Goal: Task Accomplishment & Management: Manage account settings

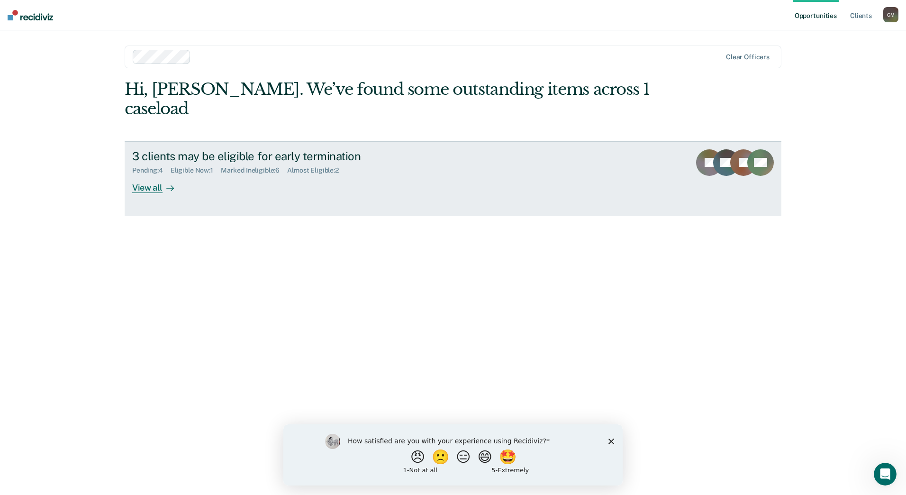
click at [161, 174] on div "View all" at bounding box center [158, 183] width 53 height 18
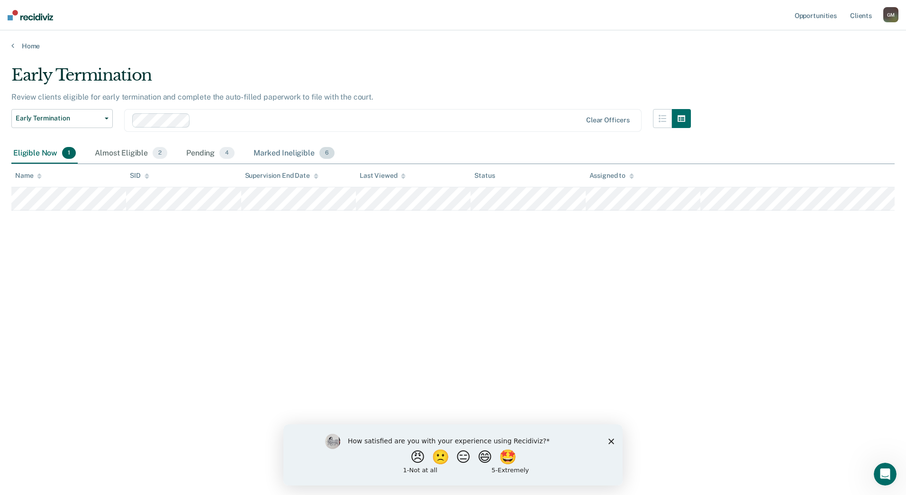
click at [279, 154] on div "Marked Ineligible 6" at bounding box center [294, 153] width 85 height 21
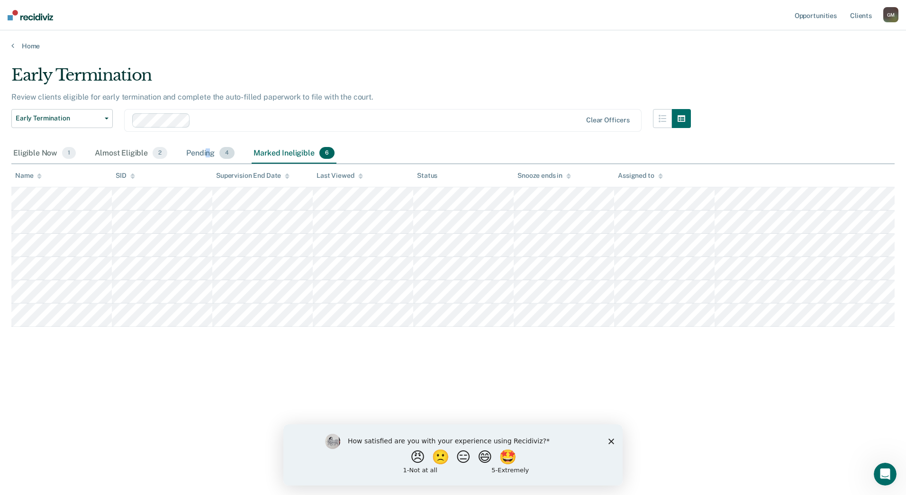
click at [206, 150] on div "Pending 4" at bounding box center [210, 153] width 52 height 21
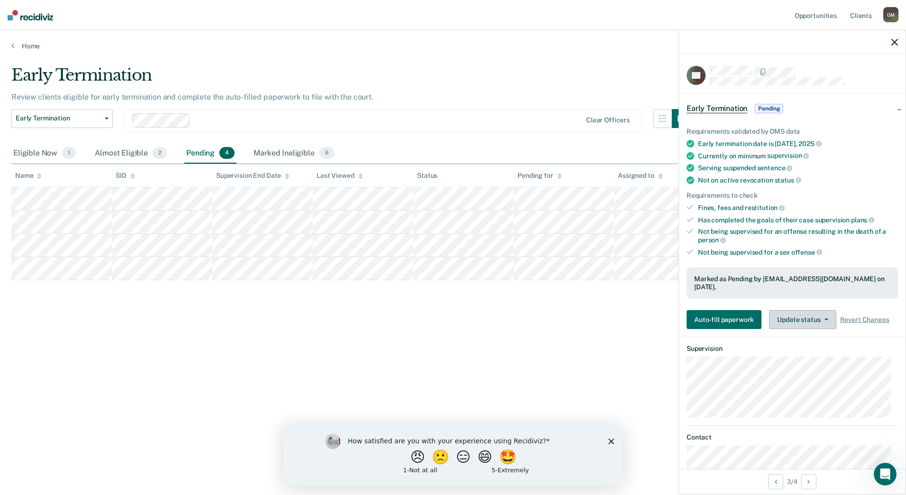
click at [807, 313] on button "Update status" at bounding box center [802, 319] width 67 height 19
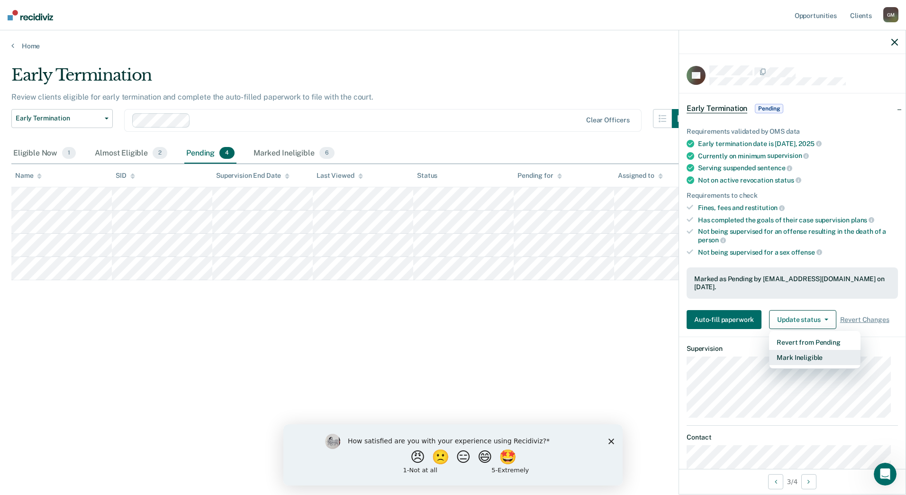
click at [800, 350] on button "Mark Ineligible" at bounding box center [814, 357] width 91 height 15
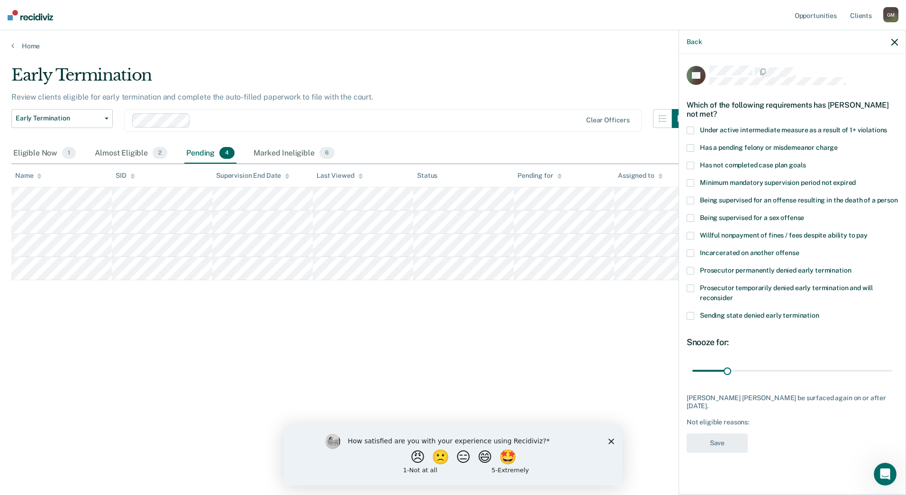
click at [695, 162] on label "Has not completed case plan goals" at bounding box center [791, 167] width 211 height 10
click at [713, 433] on button "Save" at bounding box center [716, 442] width 61 height 19
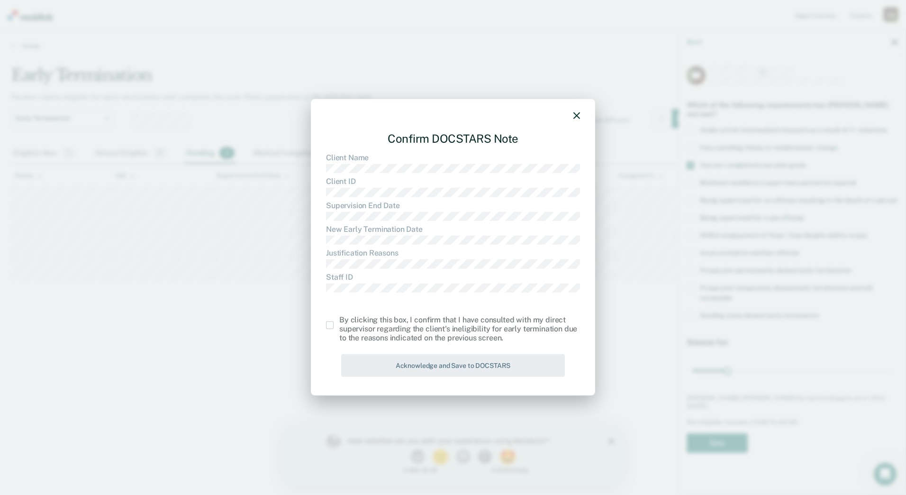
click at [331, 326] on span at bounding box center [330, 325] width 8 height 8
click at [339, 321] on input "checkbox" at bounding box center [339, 321] width 0 height 0
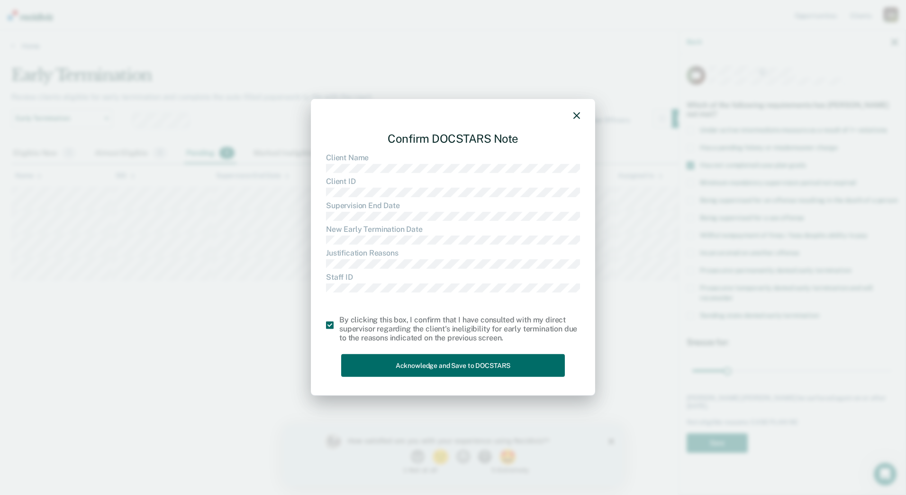
click at [581, 108] on div "Confirm DOCSTARS Note Client Name Client ID Supervision End Date New Early Term…" at bounding box center [453, 247] width 284 height 297
click at [578, 111] on button "button" at bounding box center [576, 115] width 7 height 8
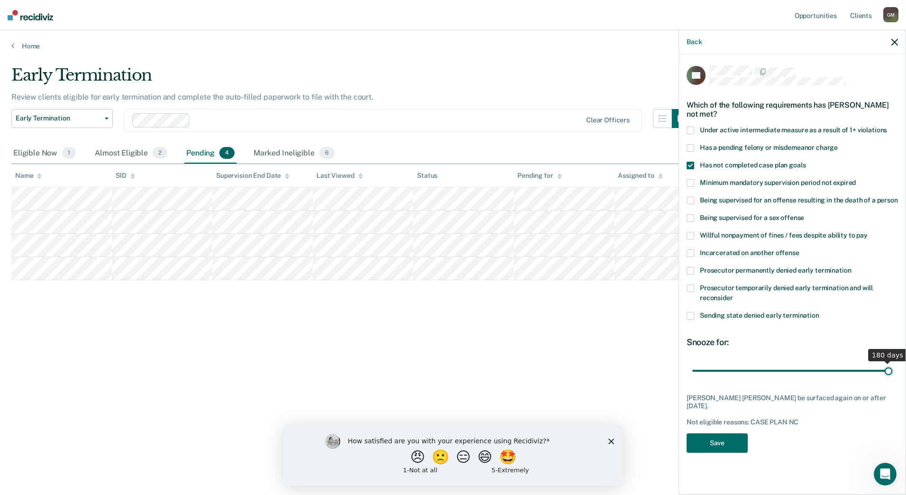
drag, startPoint x: 723, startPoint y: 369, endPoint x: 907, endPoint y: 369, distance: 184.3
type input "180"
click at [892, 369] on input "range" at bounding box center [792, 370] width 200 height 17
click at [731, 433] on button "Save" at bounding box center [716, 442] width 61 height 19
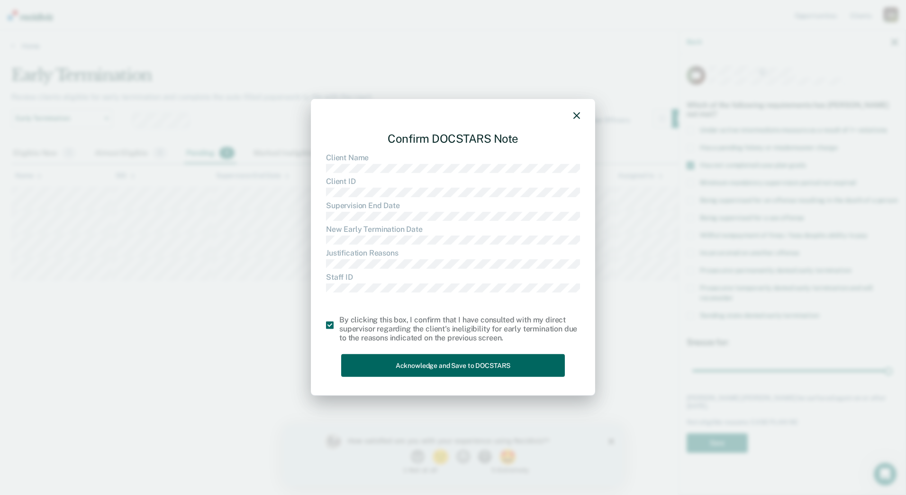
click at [398, 372] on button "Acknowledge and Save to DOCSTARS" at bounding box center [453, 364] width 224 height 23
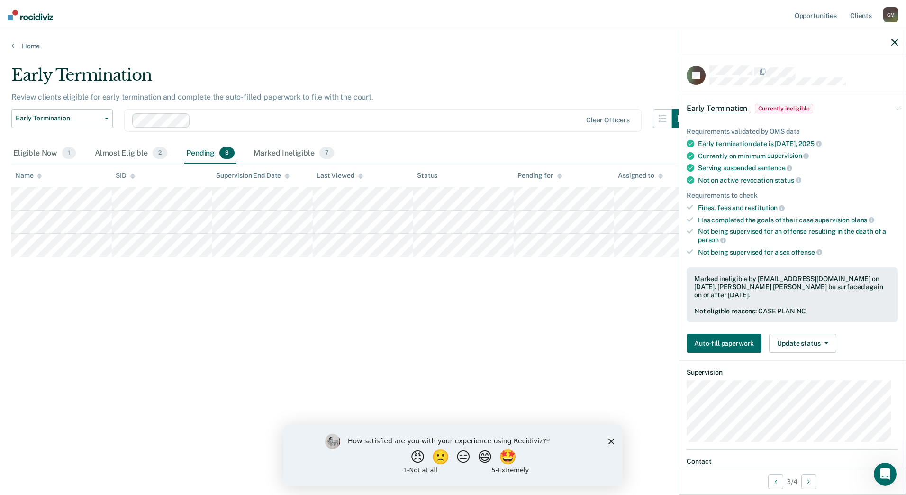
click at [900, 43] on div at bounding box center [792, 42] width 226 height 24
click at [894, 41] on icon "button" at bounding box center [894, 42] width 7 height 7
